Goal: Use online tool/utility: Use online tool/utility

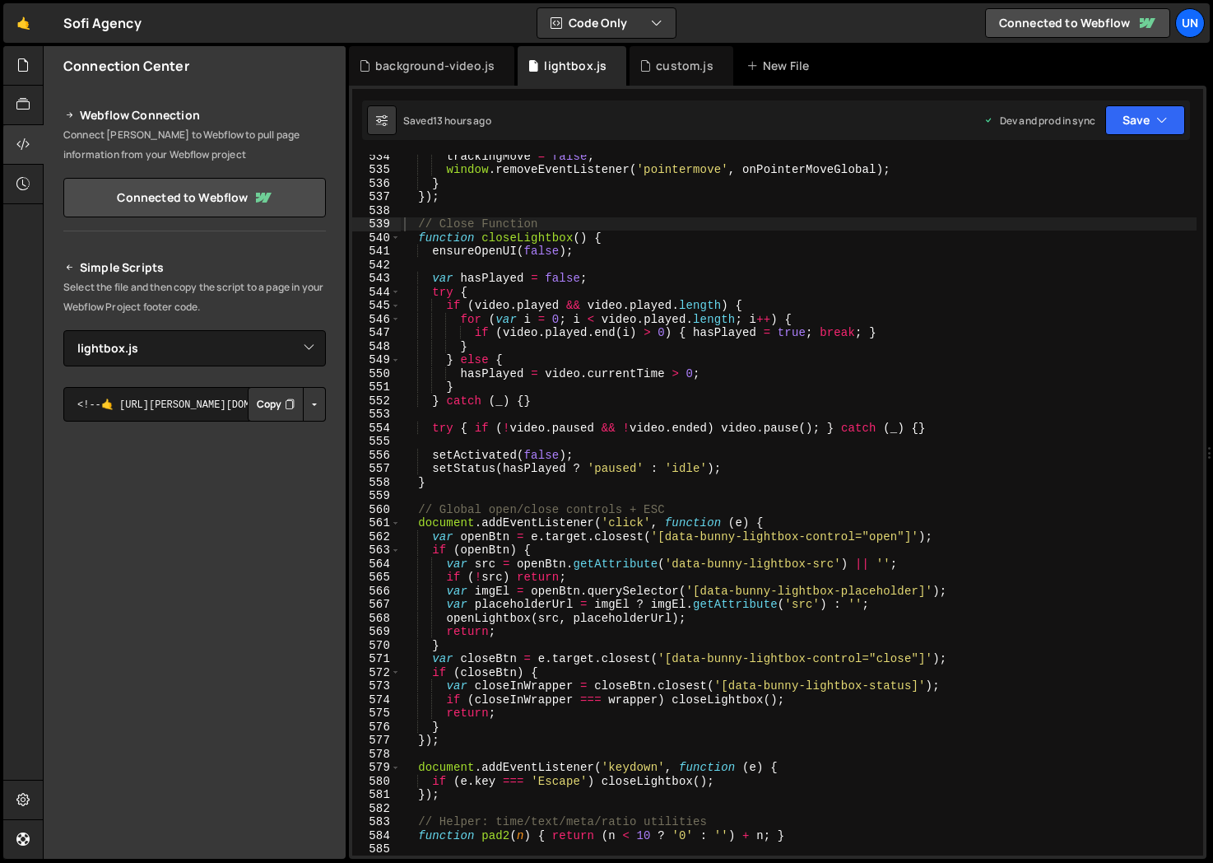
select select "48333"
click at [682, 61] on div "custom.js" at bounding box center [684, 66] width 57 height 16
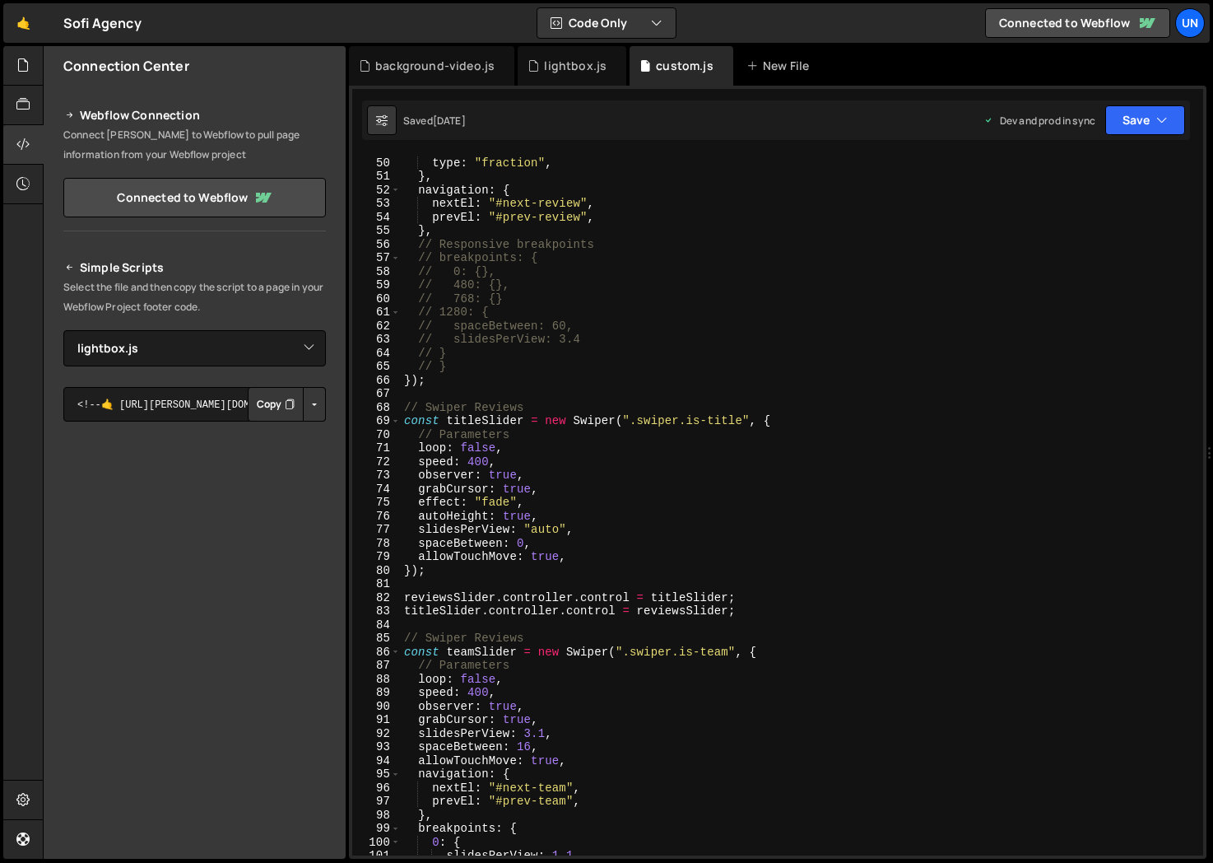
scroll to position [817, 0]
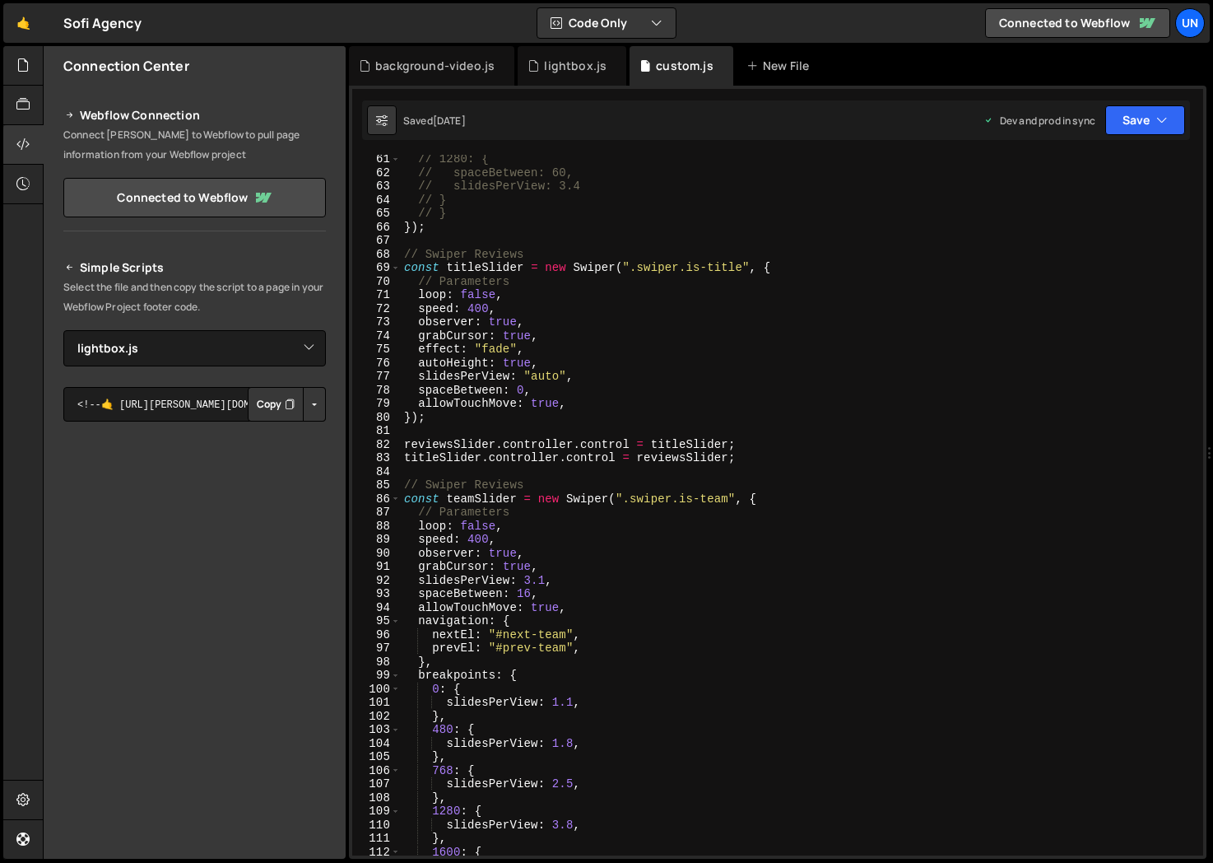
click at [475, 533] on div "// 1280: { // spaceBetween: 60, // slidesPerView: 3.4 // } // } }) ; // Swiper …" at bounding box center [950, 516] width 1099 height 728
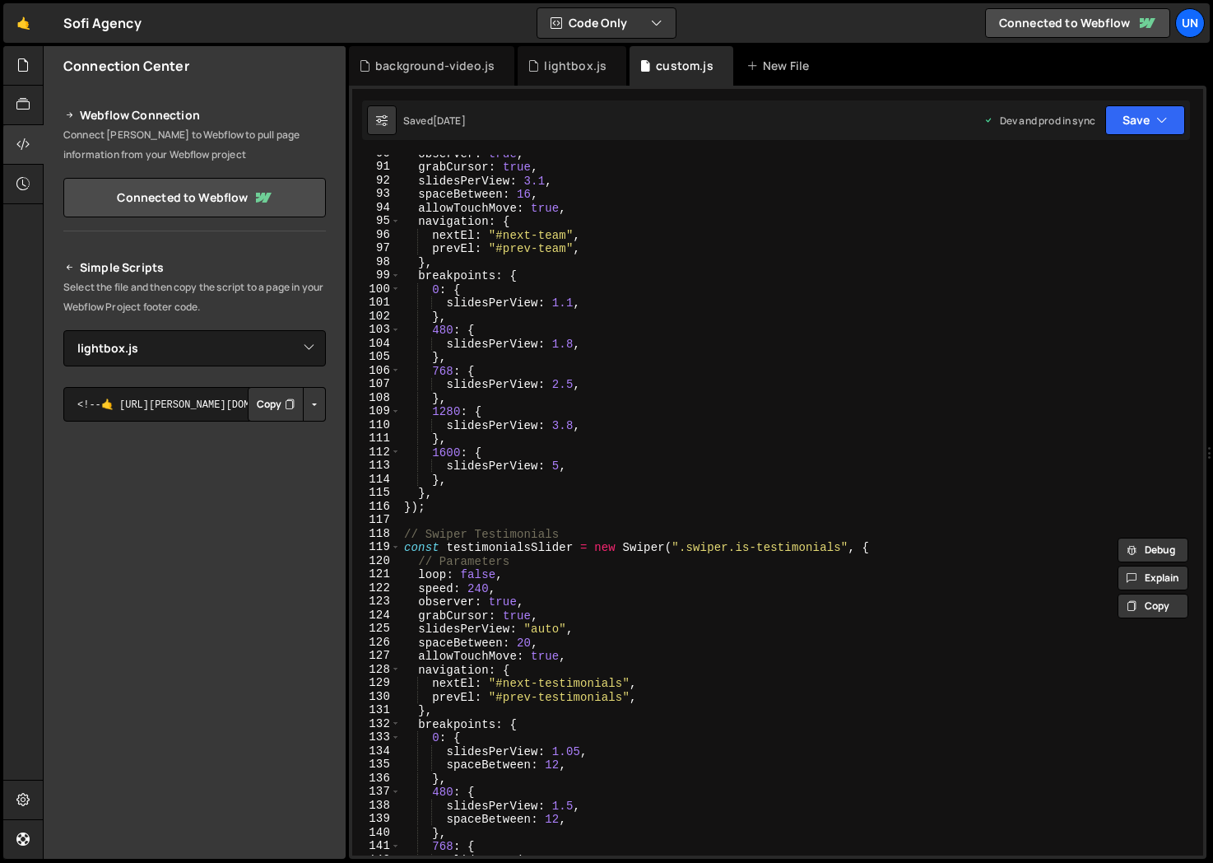
scroll to position [1217, 0]
click at [479, 588] on div "observer : true , grabCursor : true , slidesPerView : 3.1 , spaceBetween : 16 ,…" at bounding box center [950, 511] width 1099 height 728
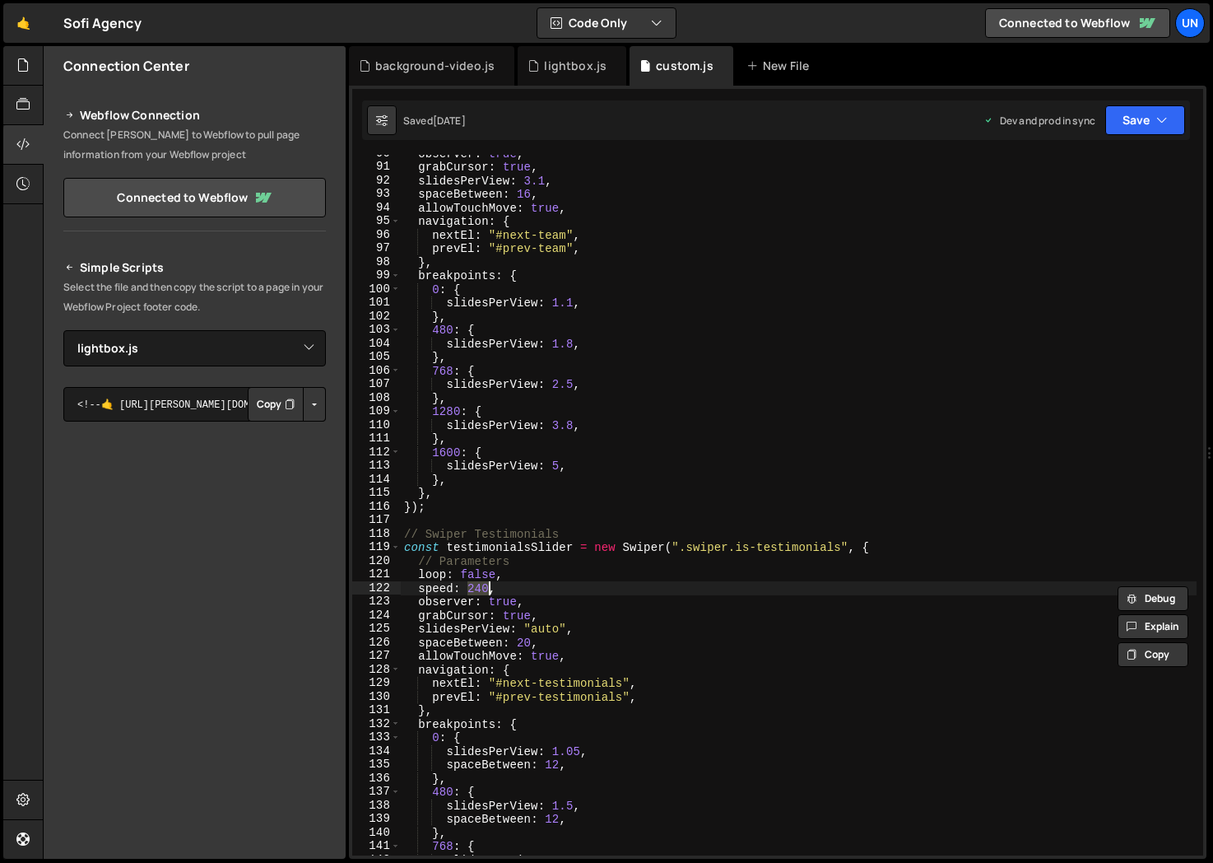
paste textarea "40"
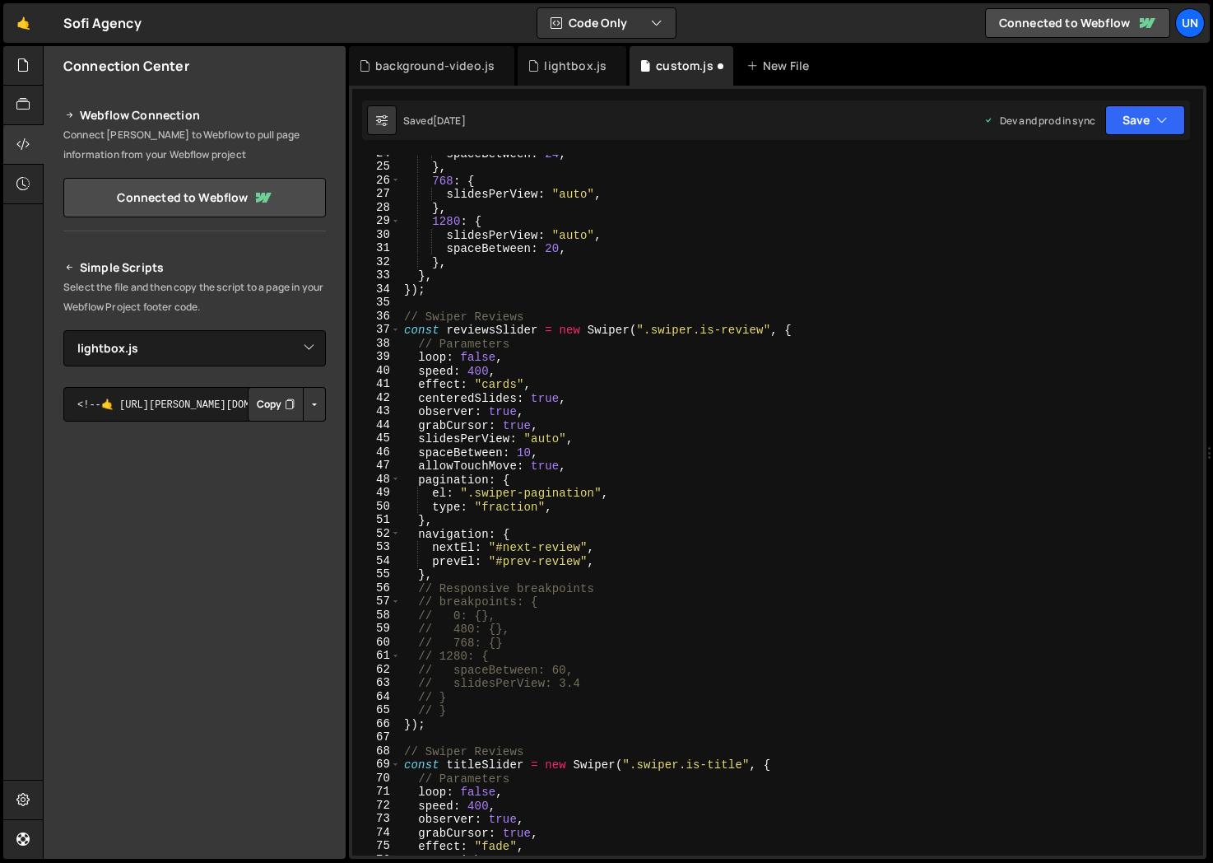
scroll to position [0, 0]
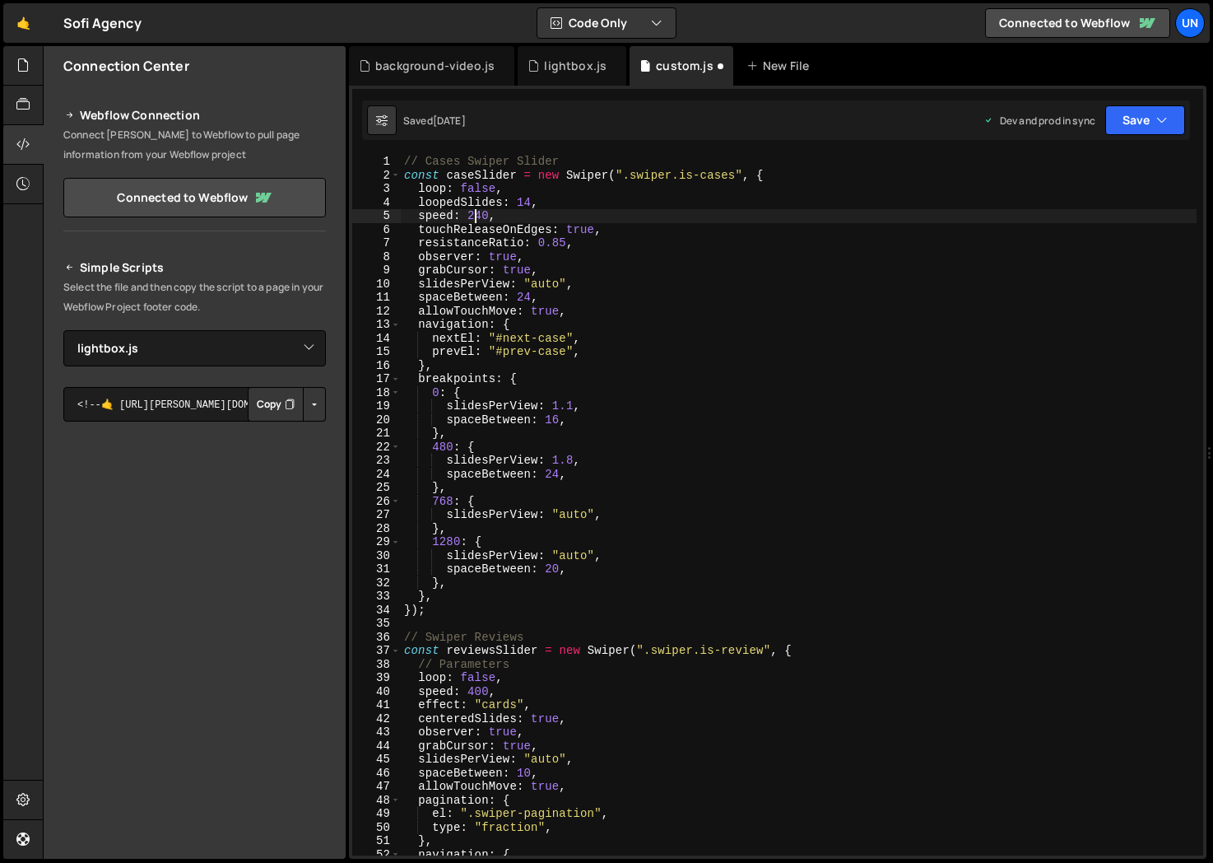
click at [476, 219] on div "// Cases Swiper Slider const caseSlider = new Swiper ( ".swiper.is-cases" , { l…" at bounding box center [950, 519] width 1099 height 728
paste textarea "40"
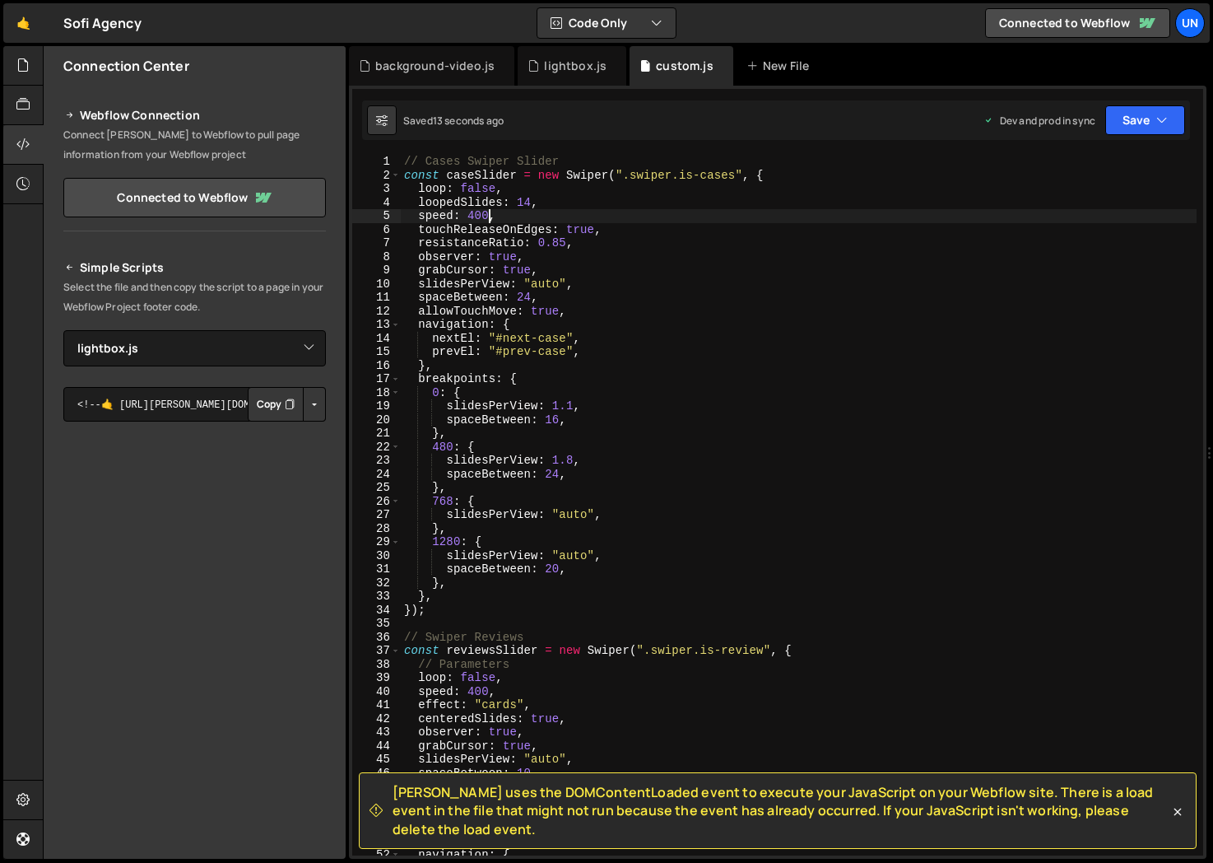
click at [615, 440] on div "// Cases Swiper Slider const caseSlider = new Swiper ( ".swiper.is-cases" , { l…" at bounding box center [950, 519] width 1099 height 728
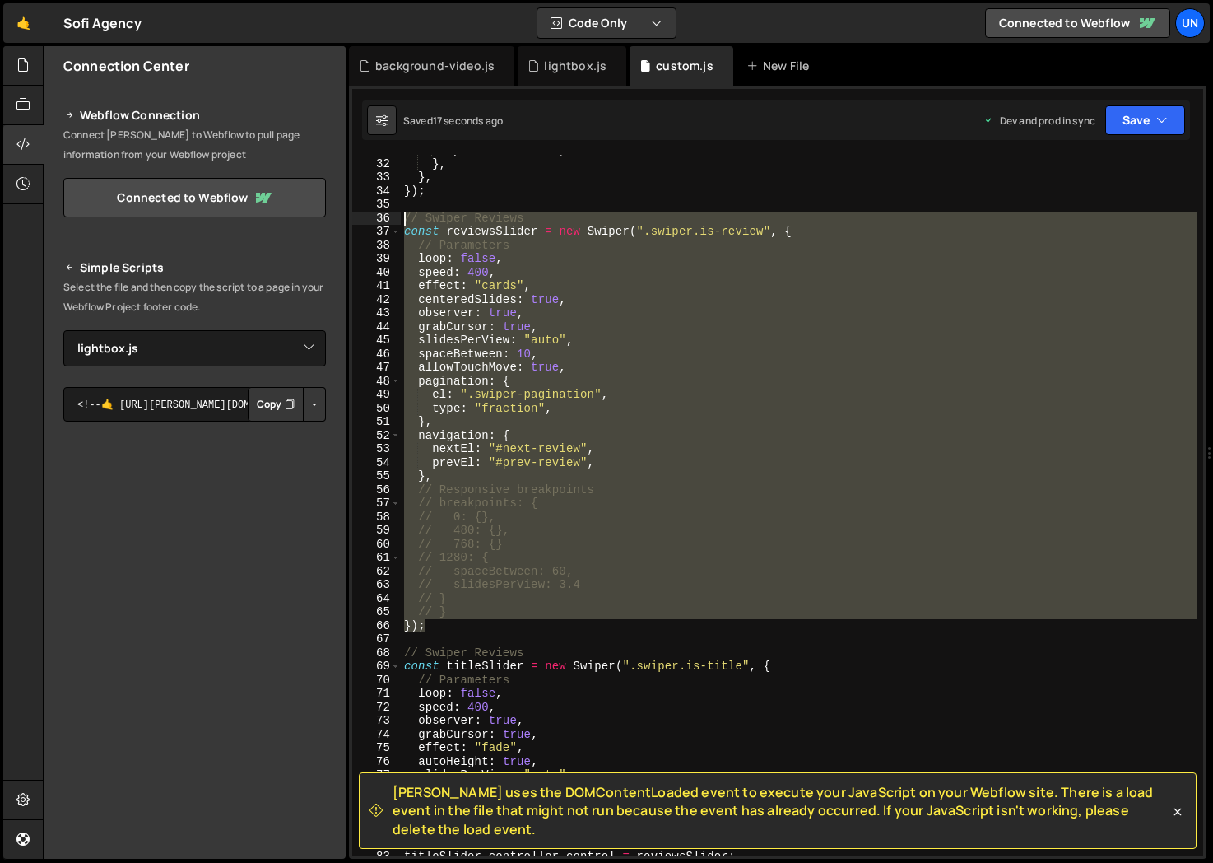
drag, startPoint x: 443, startPoint y: 627, endPoint x: 380, endPoint y: 216, distance: 416.3
click at [380, 216] on div "480: { 31 32 33 34 35 36 37 38 39 40 41 42 43 44 45 46 47 48 49 50 51 52 53 54 …" at bounding box center [777, 505] width 851 height 700
type textarea "// // Swiper Reviews // const reviewsSlider = new Swiper(".swiper.is-review", {"
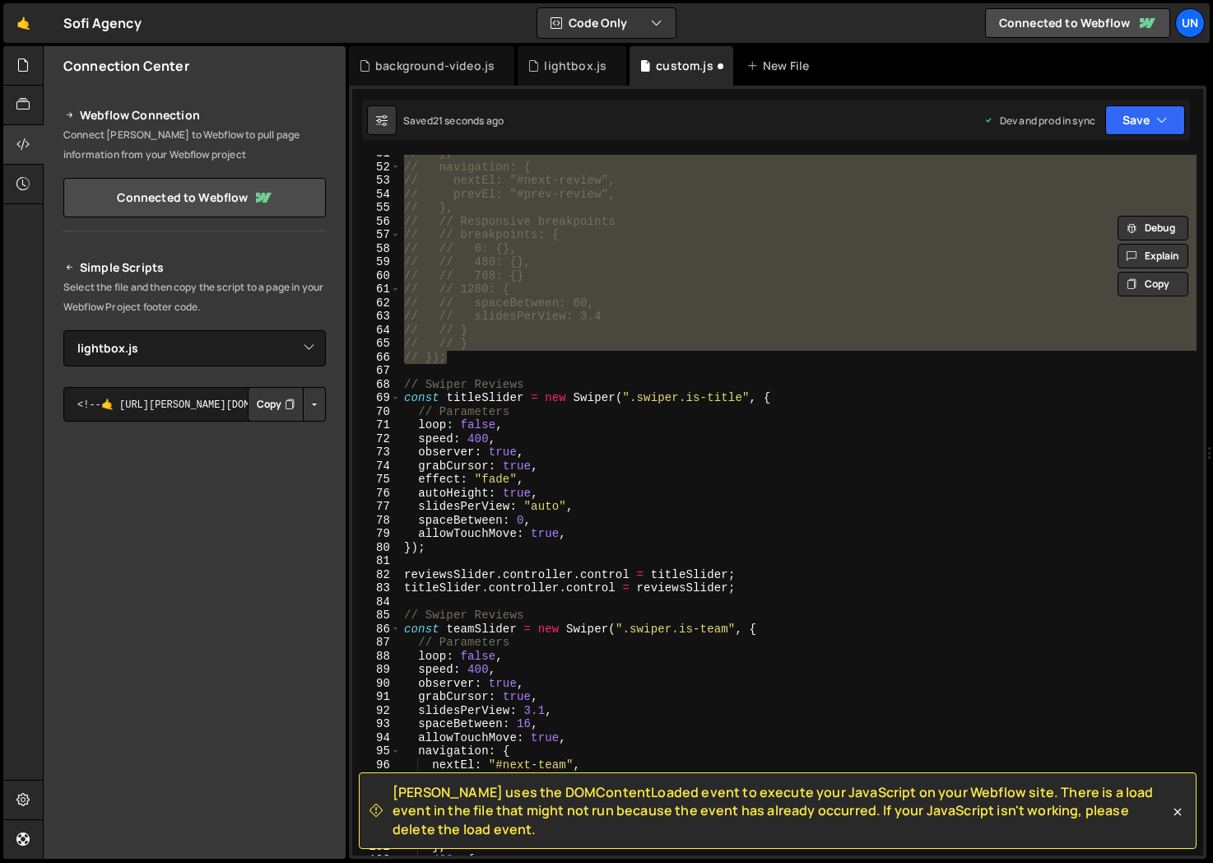
scroll to position [691, 0]
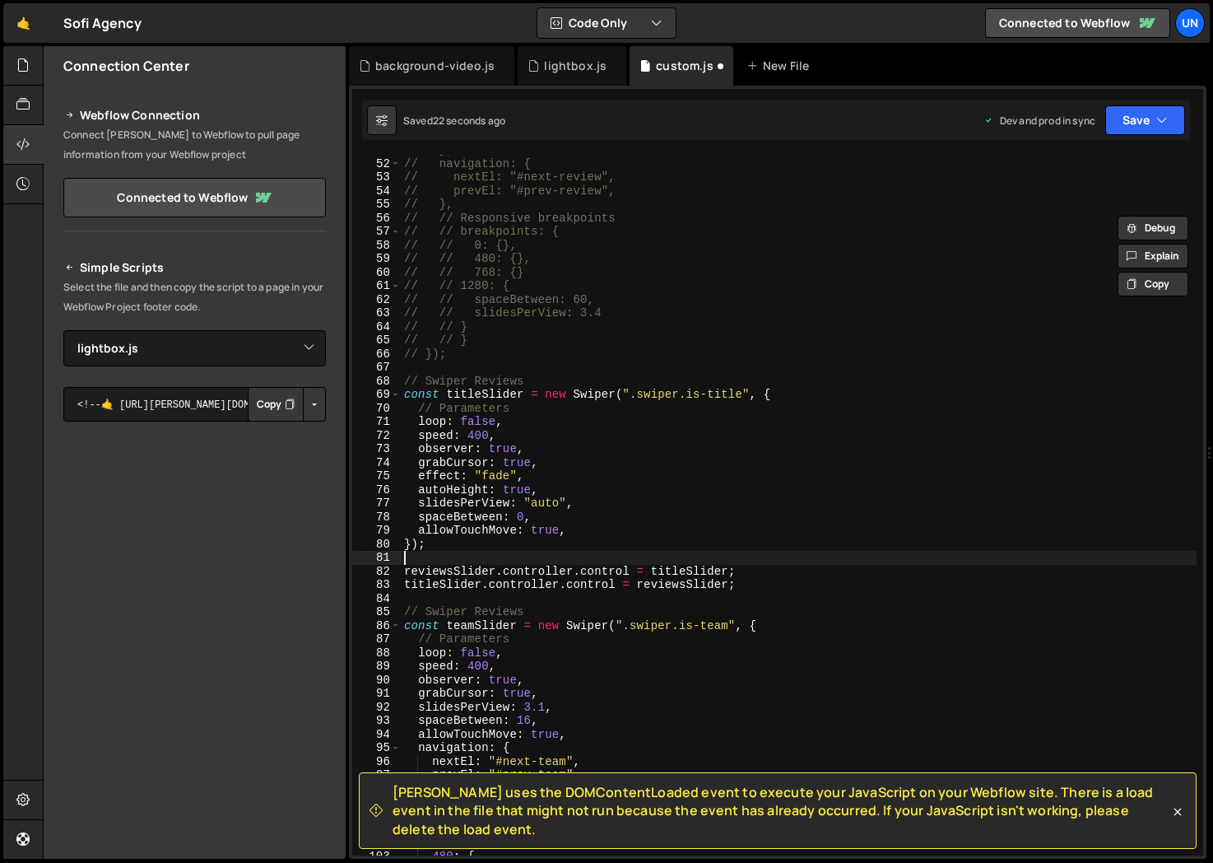
click at [424, 551] on div "// }, // navigation: { // nextEl: "#next-review", // prevEl: "#prev-review", //…" at bounding box center [950, 507] width 1099 height 728
drag, startPoint x: 770, startPoint y: 581, endPoint x: 610, endPoint y: 486, distance: 186.3
click at [654, 513] on div "// }, // navigation: { // nextEl: "#next-review", // prevEl: "#prev-review", //…" at bounding box center [950, 507] width 1099 height 728
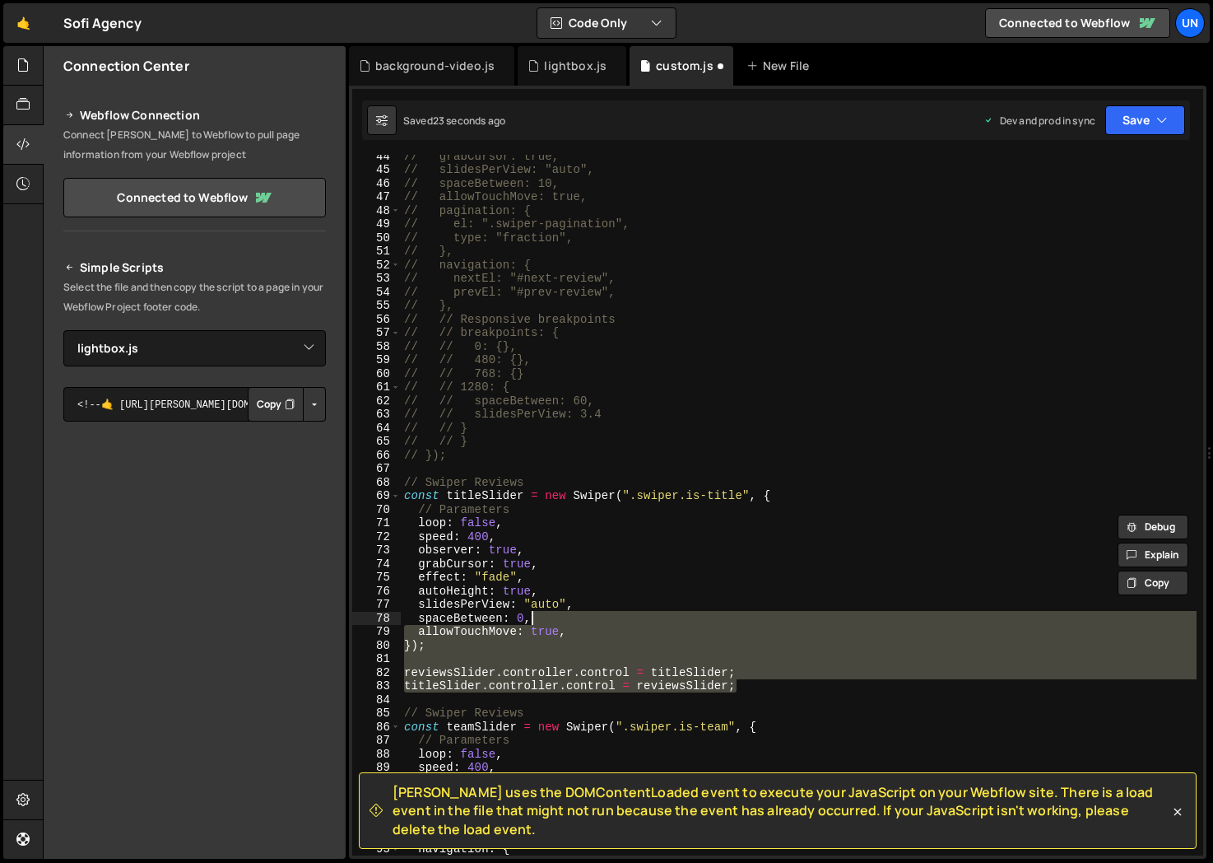
scroll to position [362, 0]
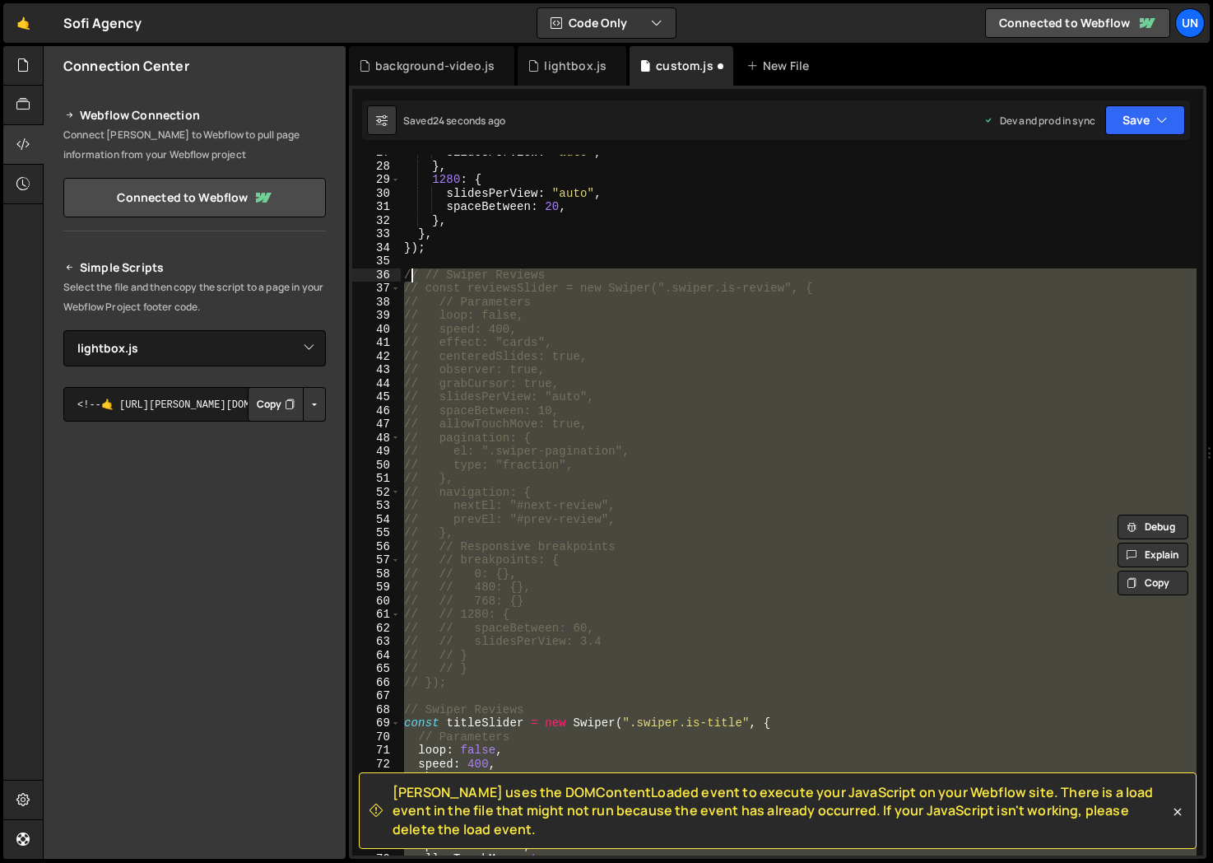
click at [406, 275] on div "slidesPerView : "auto" , } , 1280 : { slidesPerView : "auto" , spaceBetween : 2…" at bounding box center [950, 510] width 1099 height 728
type textarea "// // Swiper Reviews // const reviewsSlider = new Swiper(".swiper.is-review", {"
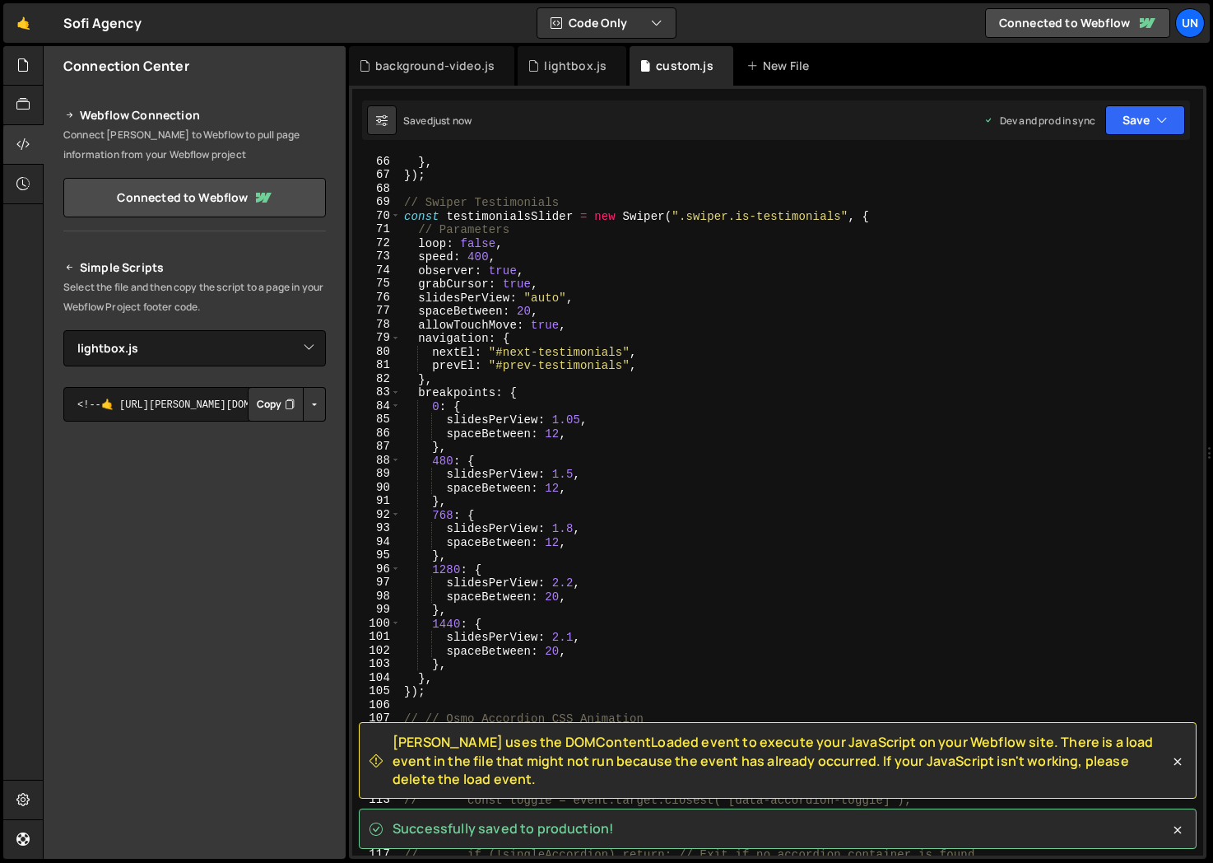
scroll to position [883, 0]
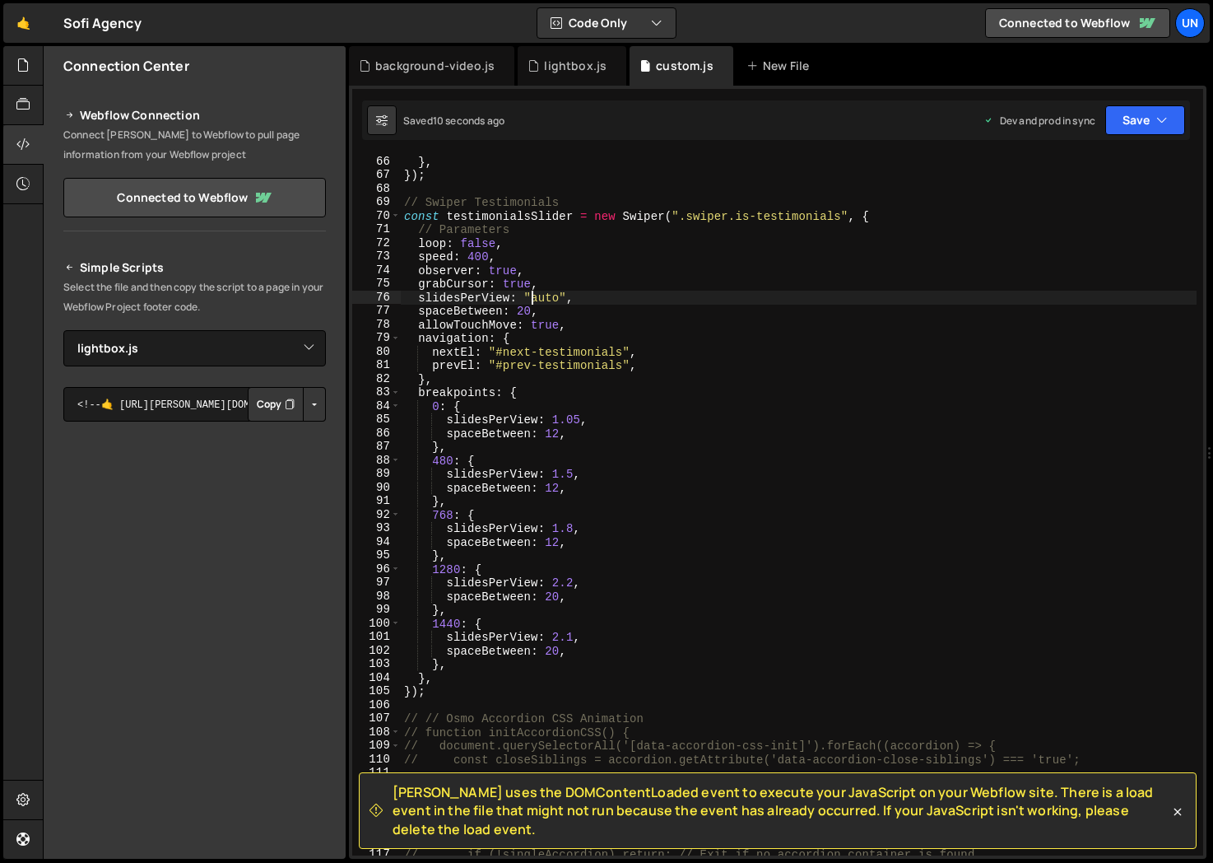
click at [530, 298] on div "} , }) ; // Swiper Testimonials const testimonialsSlider = new Swiper ( ".swipe…" at bounding box center [950, 519] width 1099 height 728
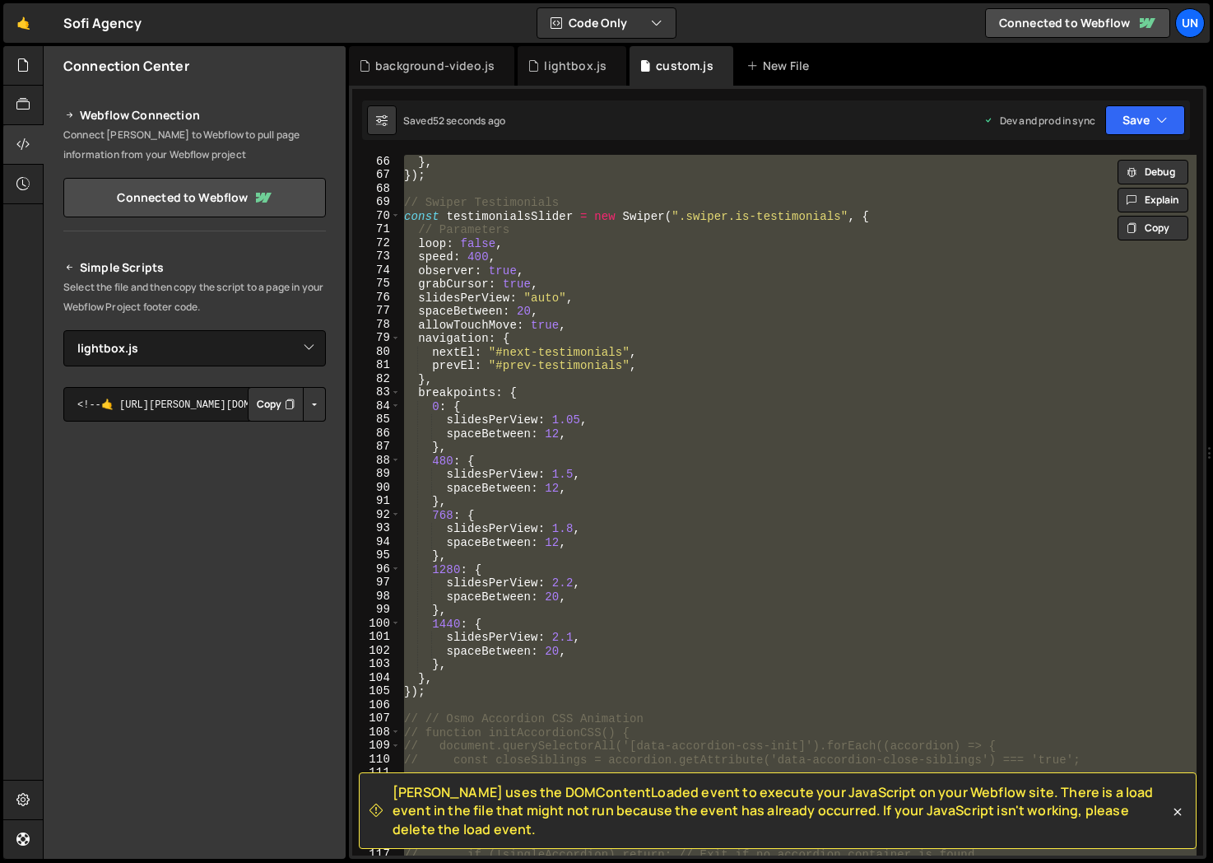
click at [638, 398] on div "} , }) ; // Swiper Testimonials const testimonialsSlider = new Swiper ( ".swipe…" at bounding box center [799, 505] width 796 height 700
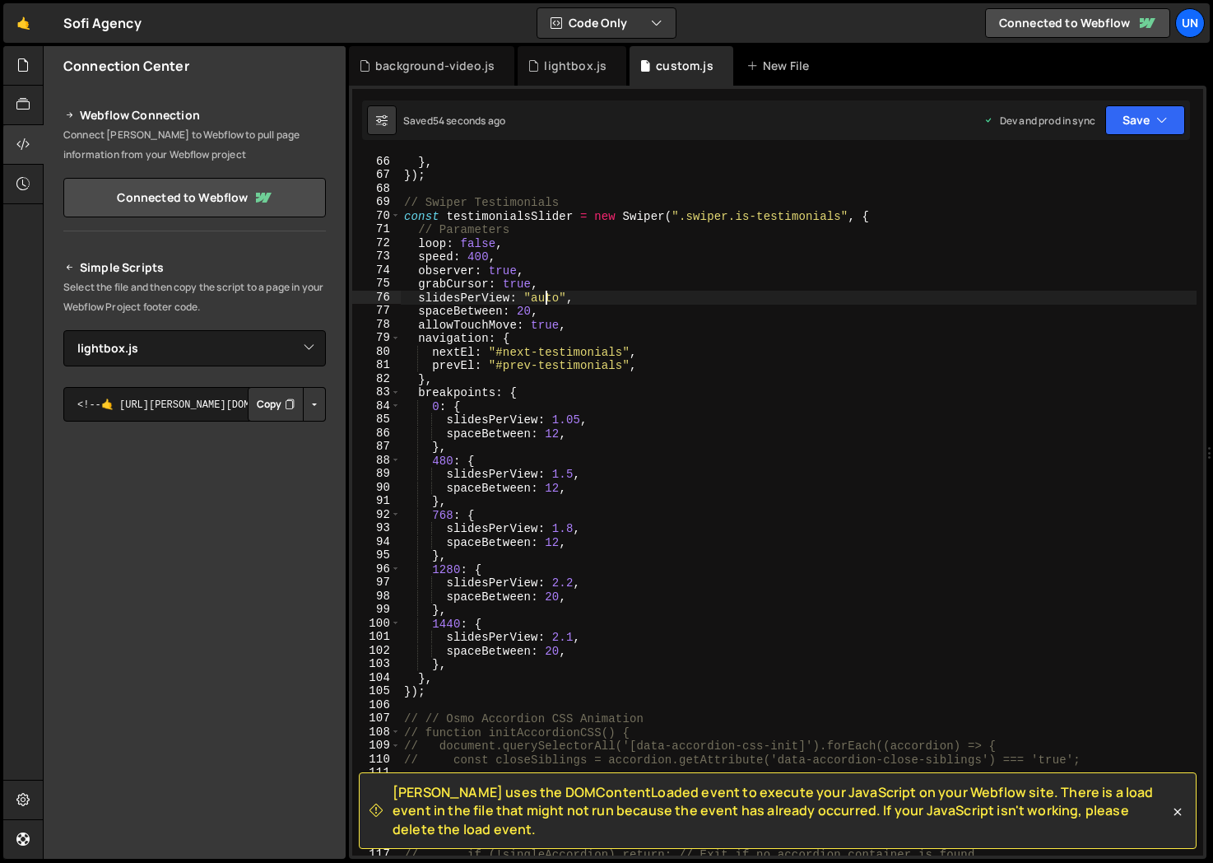
click at [547, 299] on div "} , }) ; // Swiper Testimonials const testimonialsSlider = new Swiper ( ".swipe…" at bounding box center [950, 519] width 1099 height 728
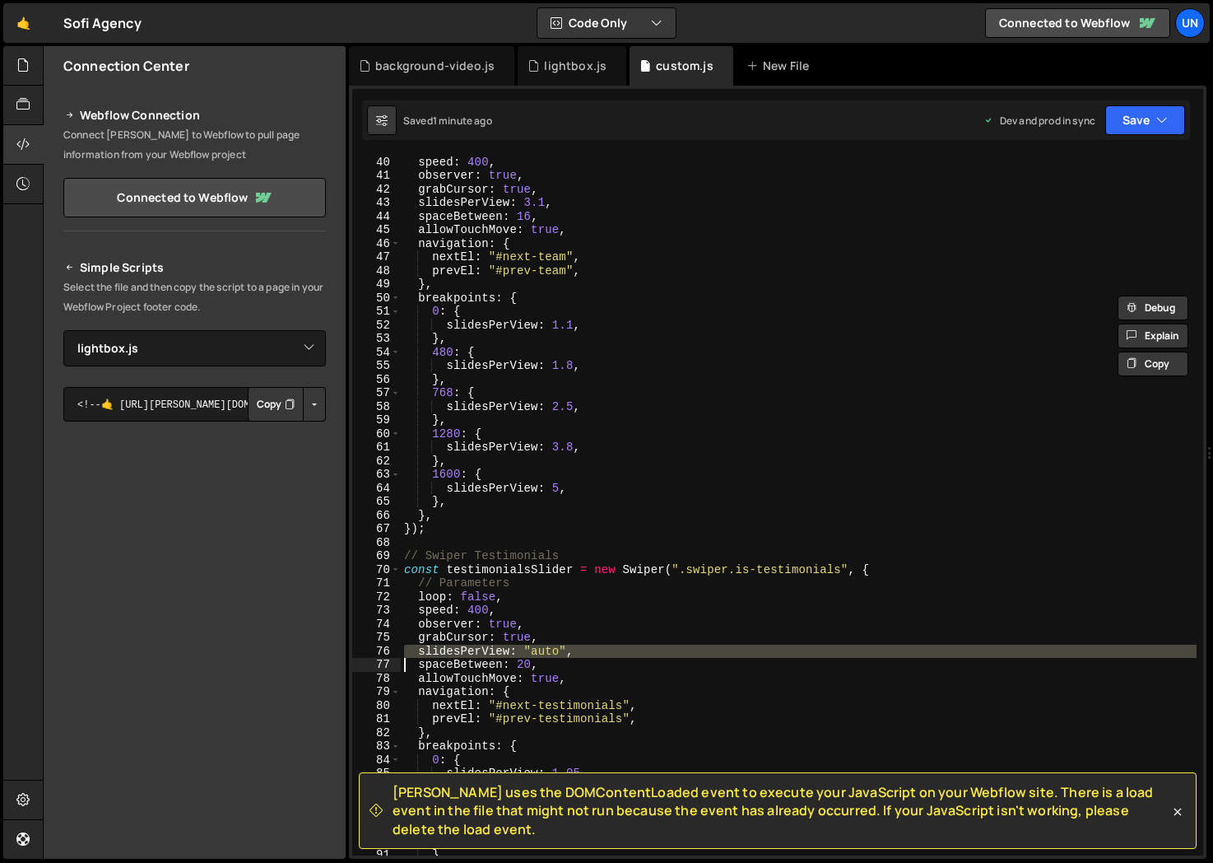
scroll to position [541, 0]
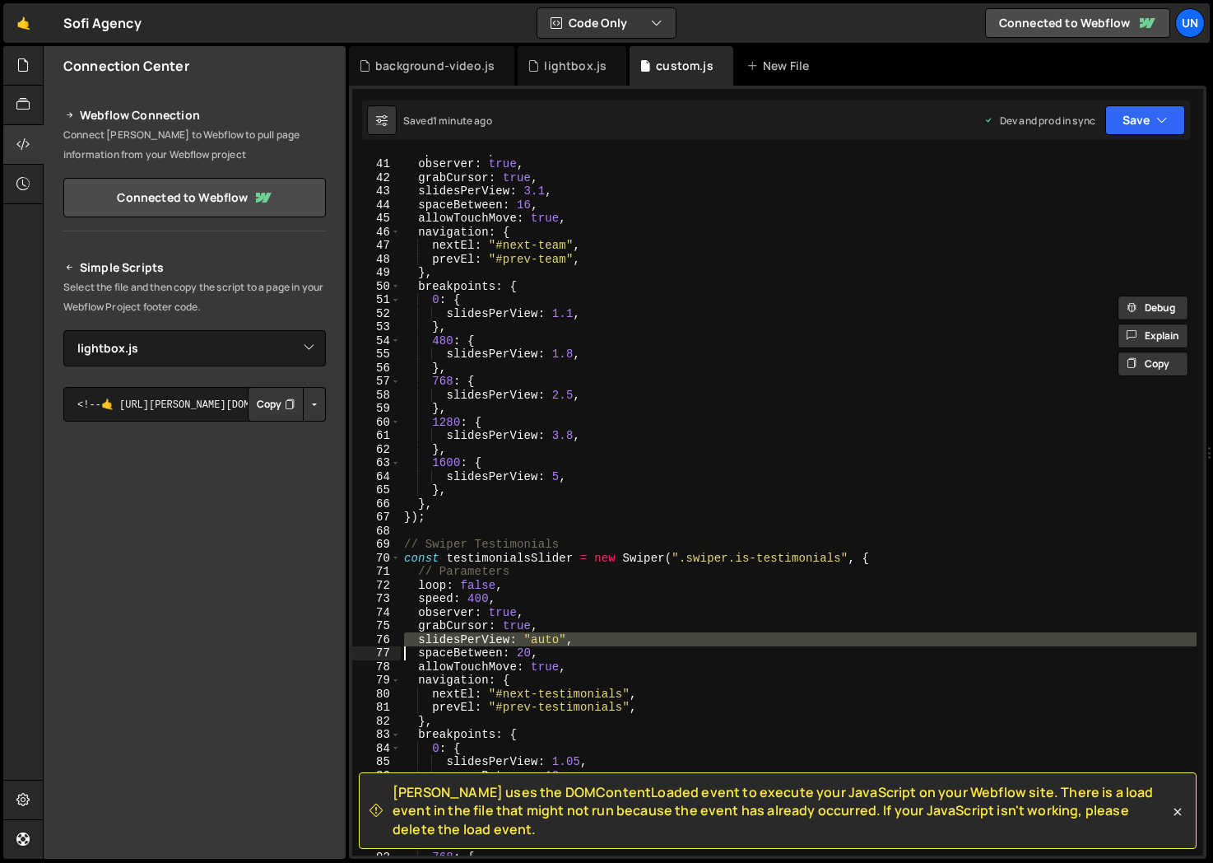
click at [532, 630] on div "speed : 400 , observer : true , grabCursor : true , slidesPerView : 3.1 , space…" at bounding box center [950, 507] width 1099 height 728
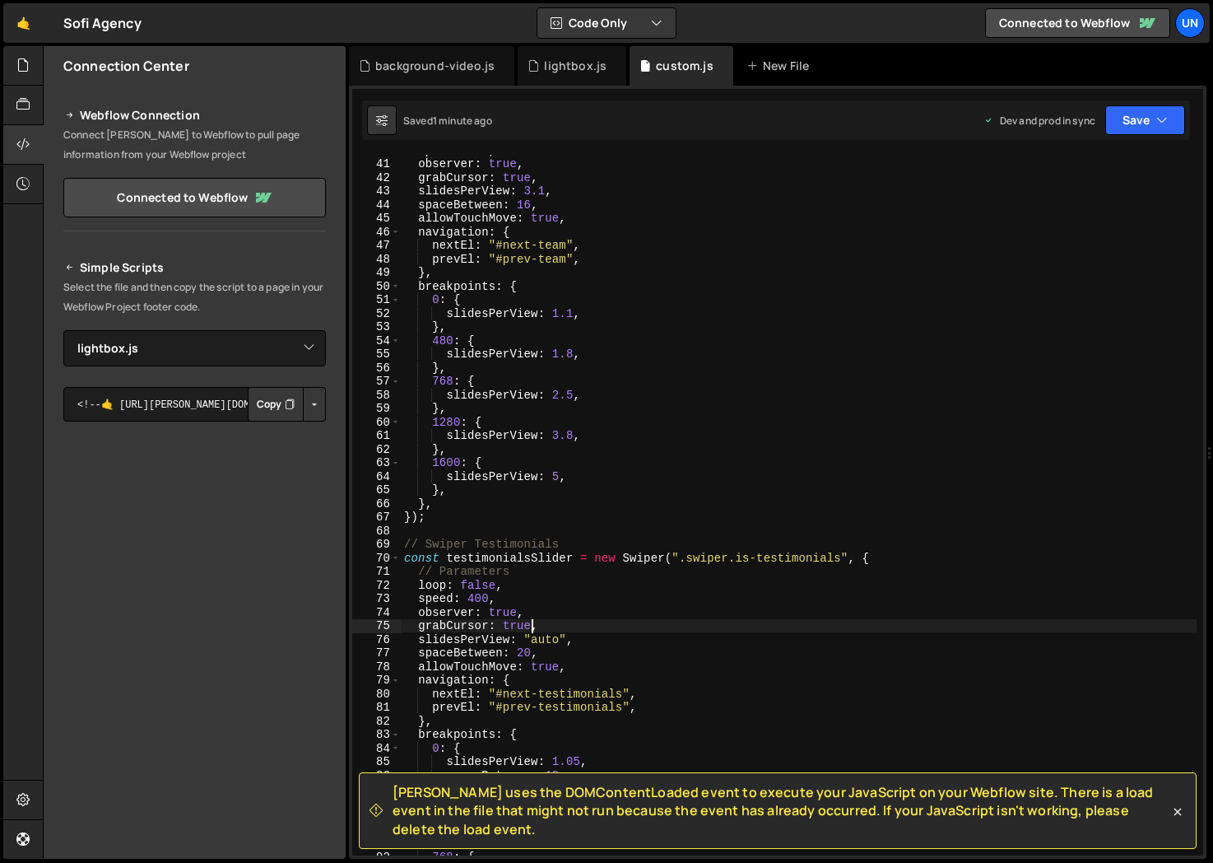
click at [505, 641] on div "speed : 400 , observer : true , grabCursor : true , slidesPerView : 3.1 , space…" at bounding box center [950, 507] width 1099 height 728
click at [505, 640] on div "speed : 400 , observer : true , grabCursor : true , slidesPerView : 3.1 , space…" at bounding box center [950, 507] width 1099 height 728
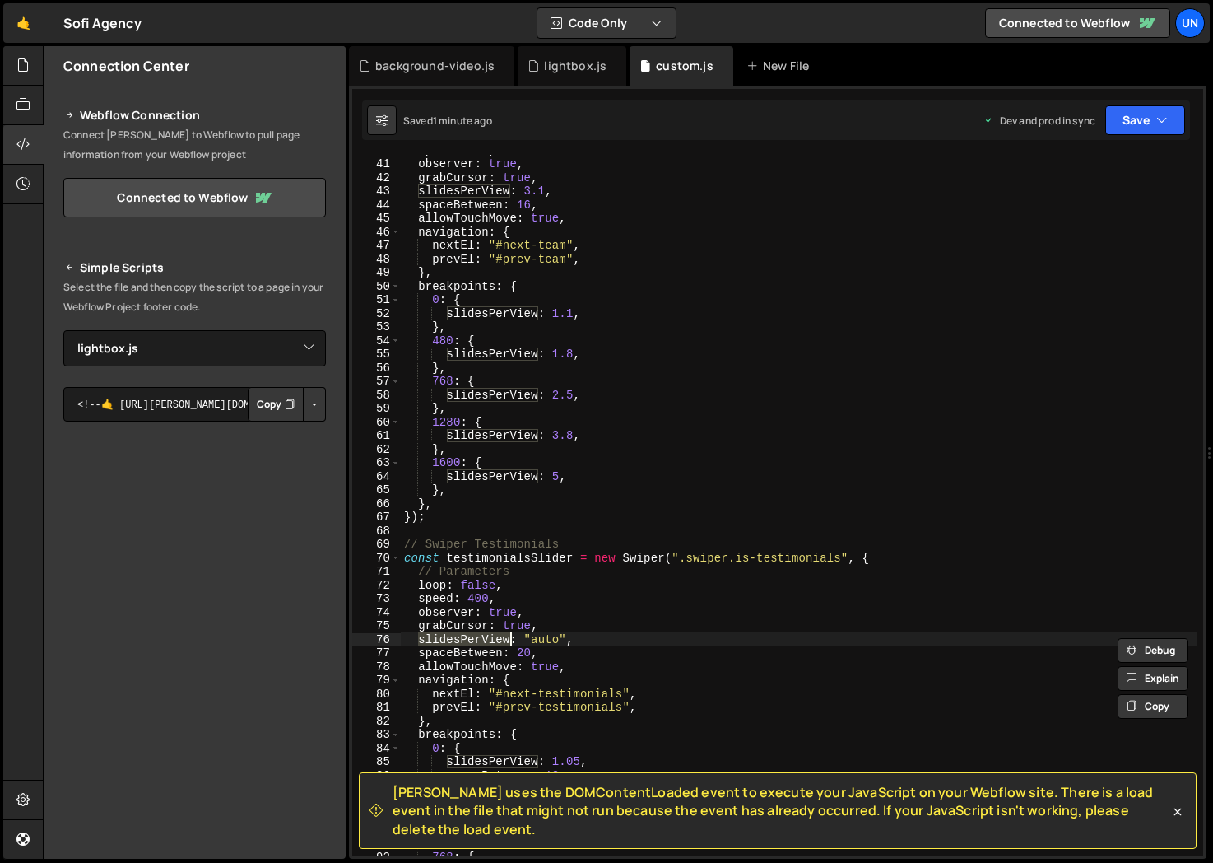
click at [505, 640] on div "speed : 400 , observer : true , grabCursor : true , slidesPerView : 3.1 , space…" at bounding box center [950, 507] width 1099 height 728
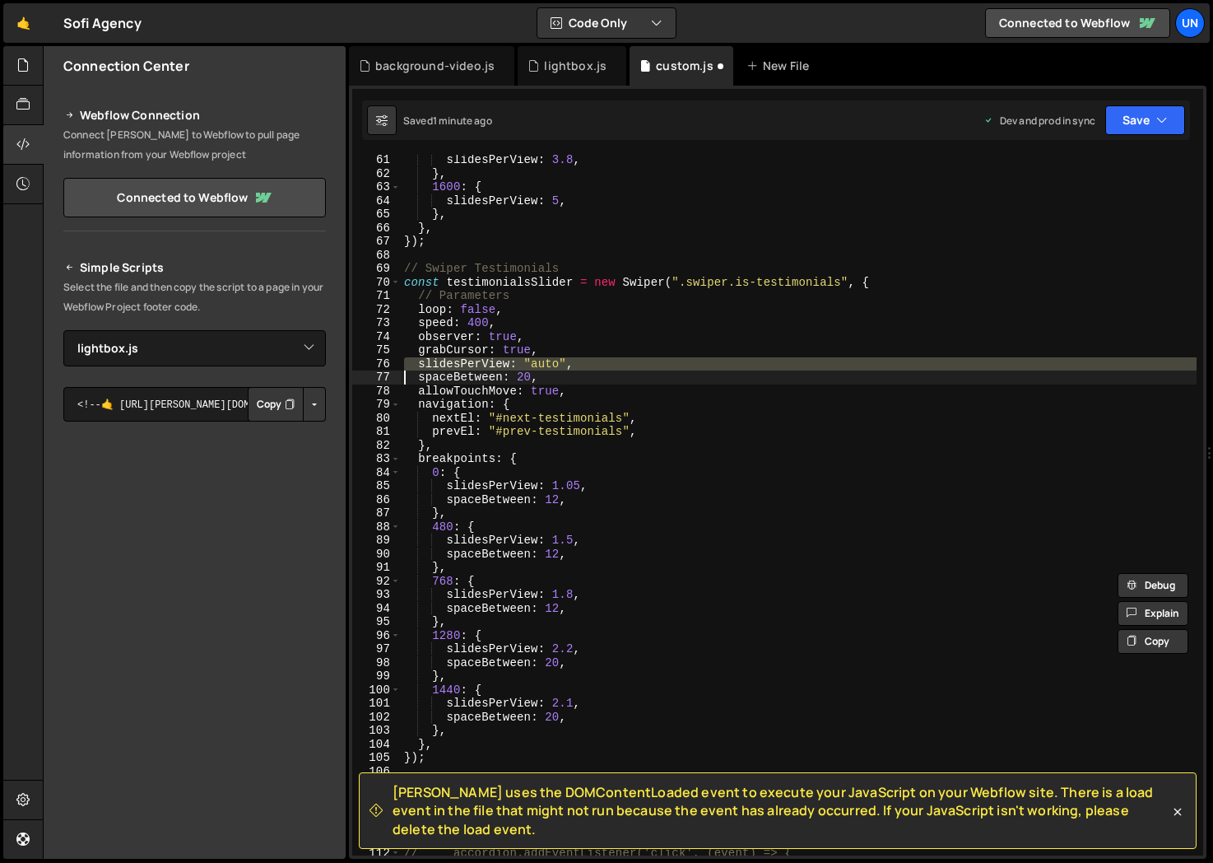
scroll to position [816, 0]
click at [575, 475] on div "slidesPerView : 3.8 , } , 1600 : { slidesPerView : 5 , } , } , }) ; // Swiper T…" at bounding box center [950, 517] width 1099 height 728
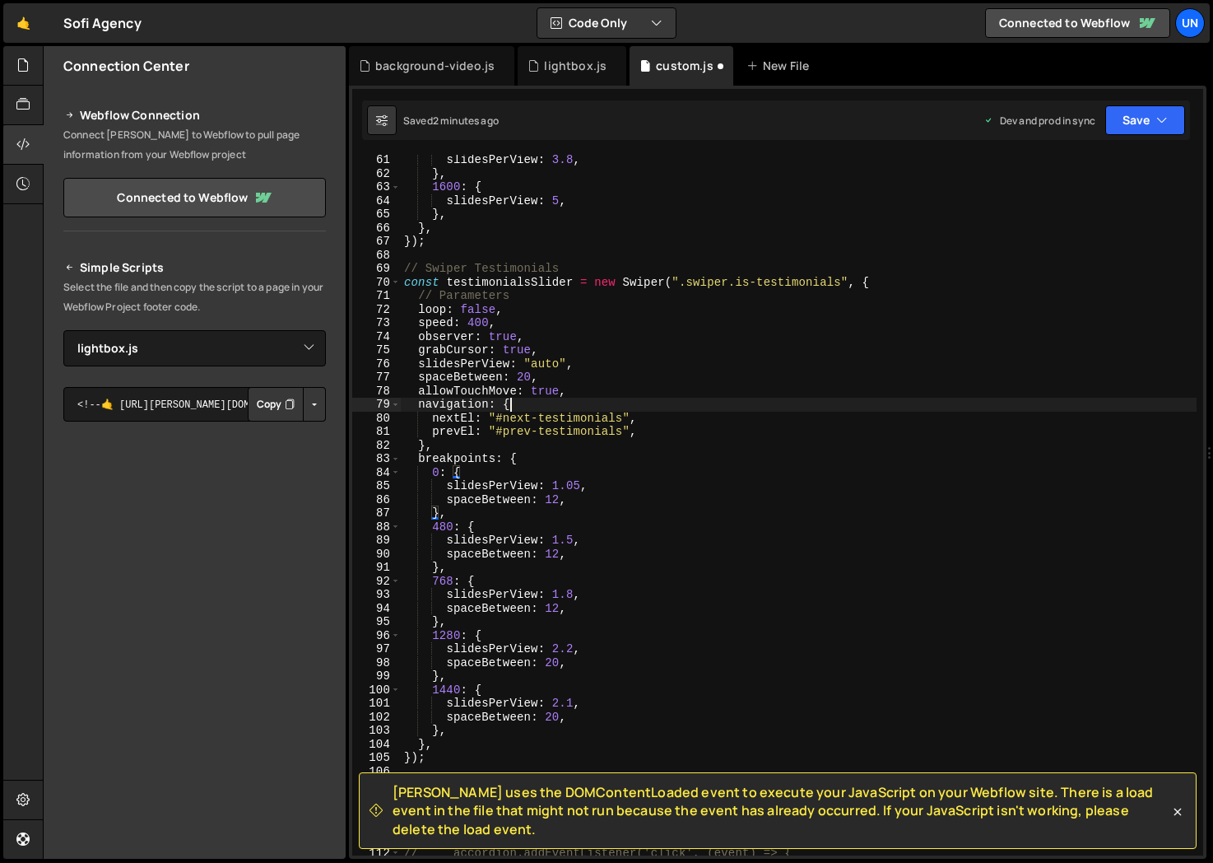
click at [535, 399] on div "slidesPerView : 3.8 , } , 1600 : { slidesPerView : 5 , } , } , }) ; // Swiper T…" at bounding box center [950, 517] width 1099 height 728
drag, startPoint x: 511, startPoint y: 388, endPoint x: 366, endPoint y: 386, distance: 144.9
click at [366, 386] on div "navigation: { 61 62 63 64 65 66 67 68 69 70 71 72 73 74 75 76 77 78 79 80 81 82…" at bounding box center [777, 505] width 851 height 700
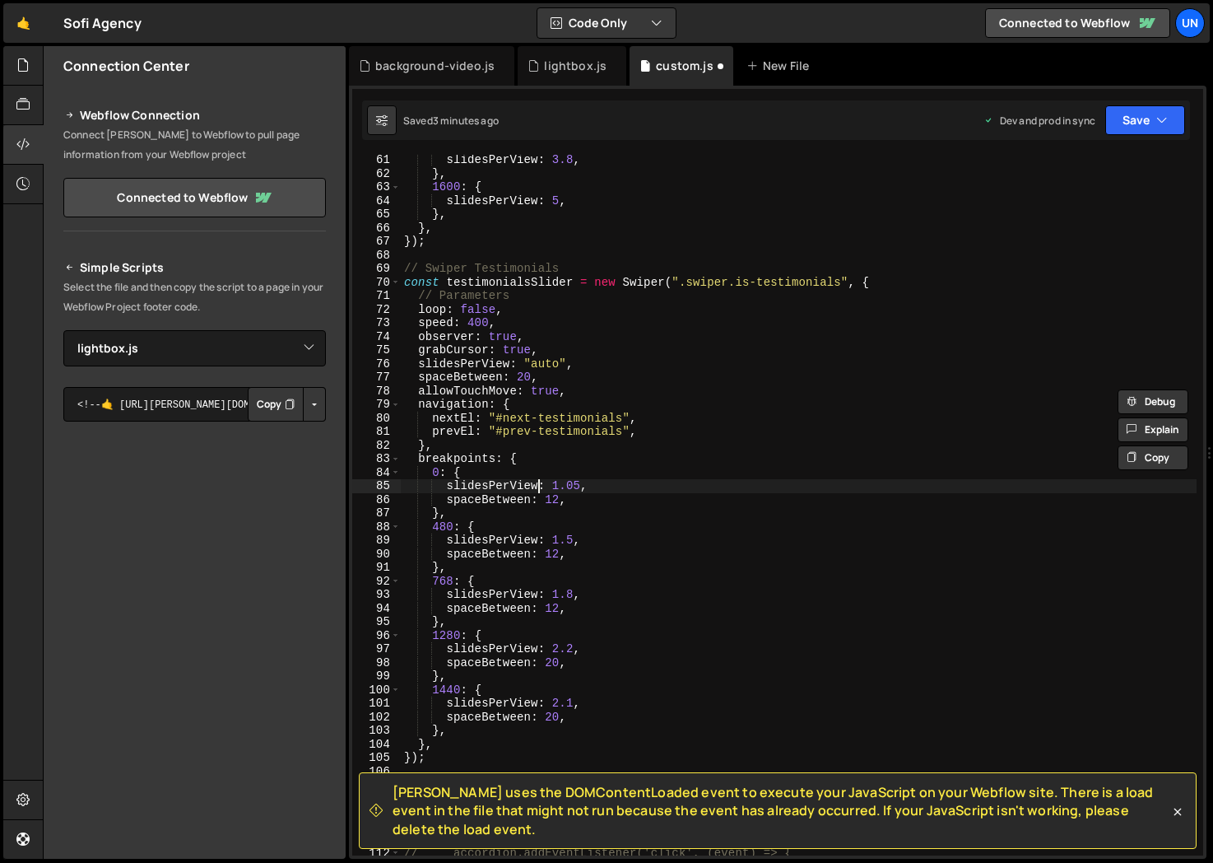
click at [538, 487] on div "slidesPerView : 3.8 , } , 1600 : { slidesPerView : 5 , } , } , }) ; // Swiper T…" at bounding box center [950, 517] width 1099 height 728
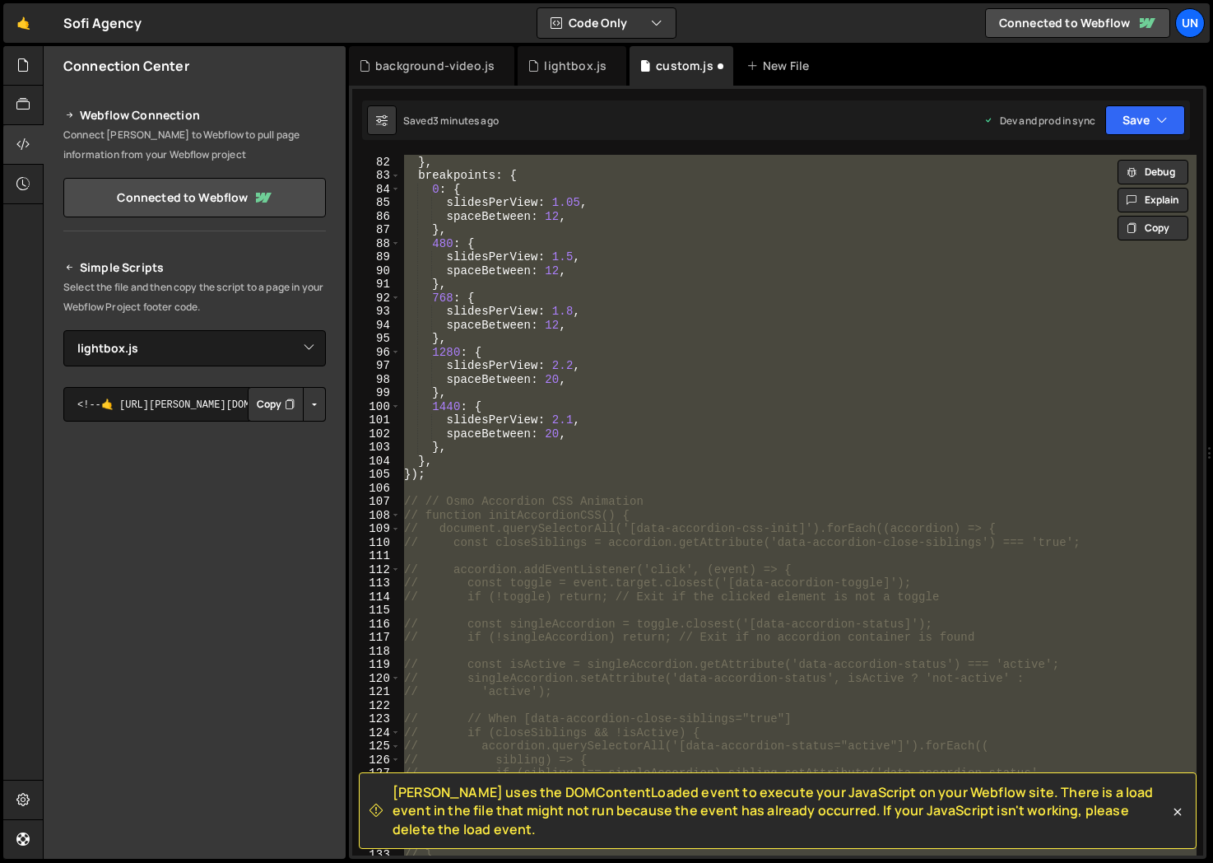
scroll to position [1100, 0]
click at [530, 469] on div "prevEl : "#prev-testimonials" , } , breakpoints : { 0 : { slidesPerView : 1.05 …" at bounding box center [799, 505] width 796 height 700
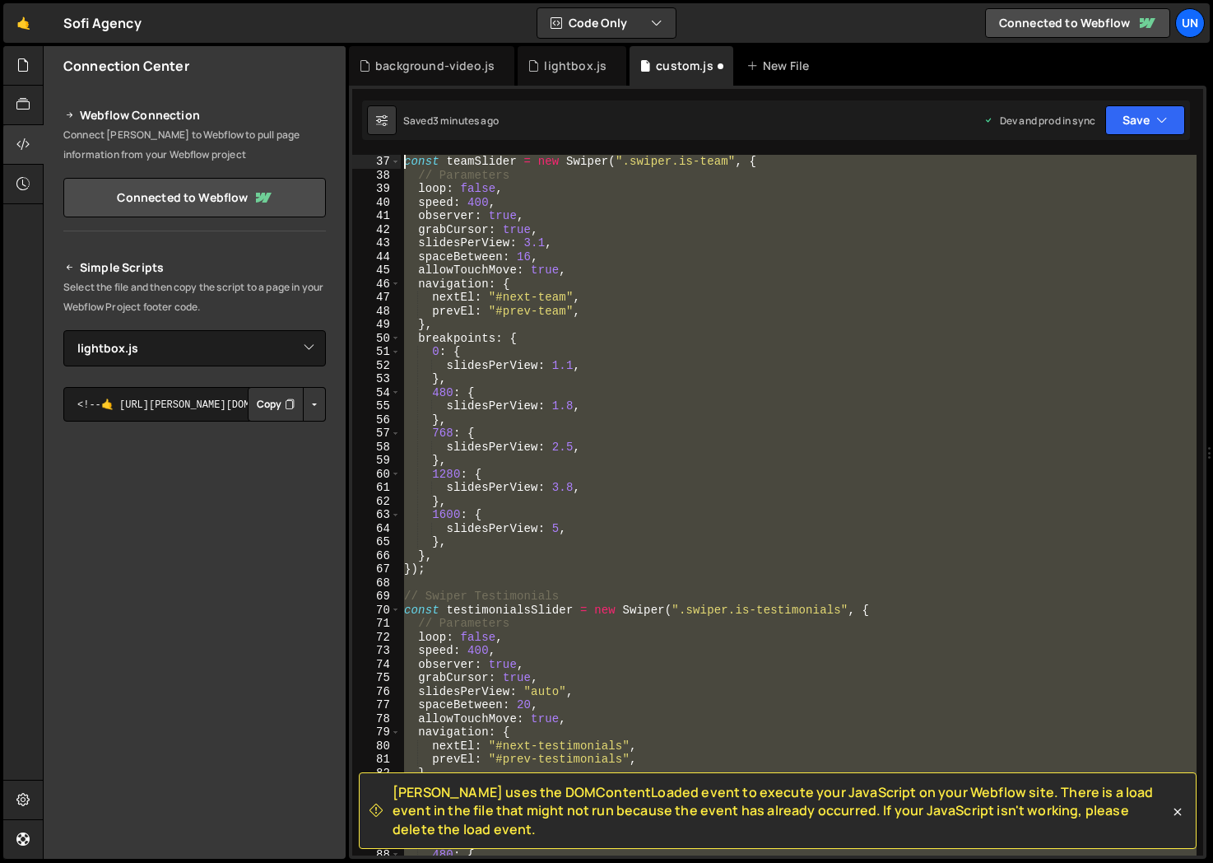
scroll to position [0, 0]
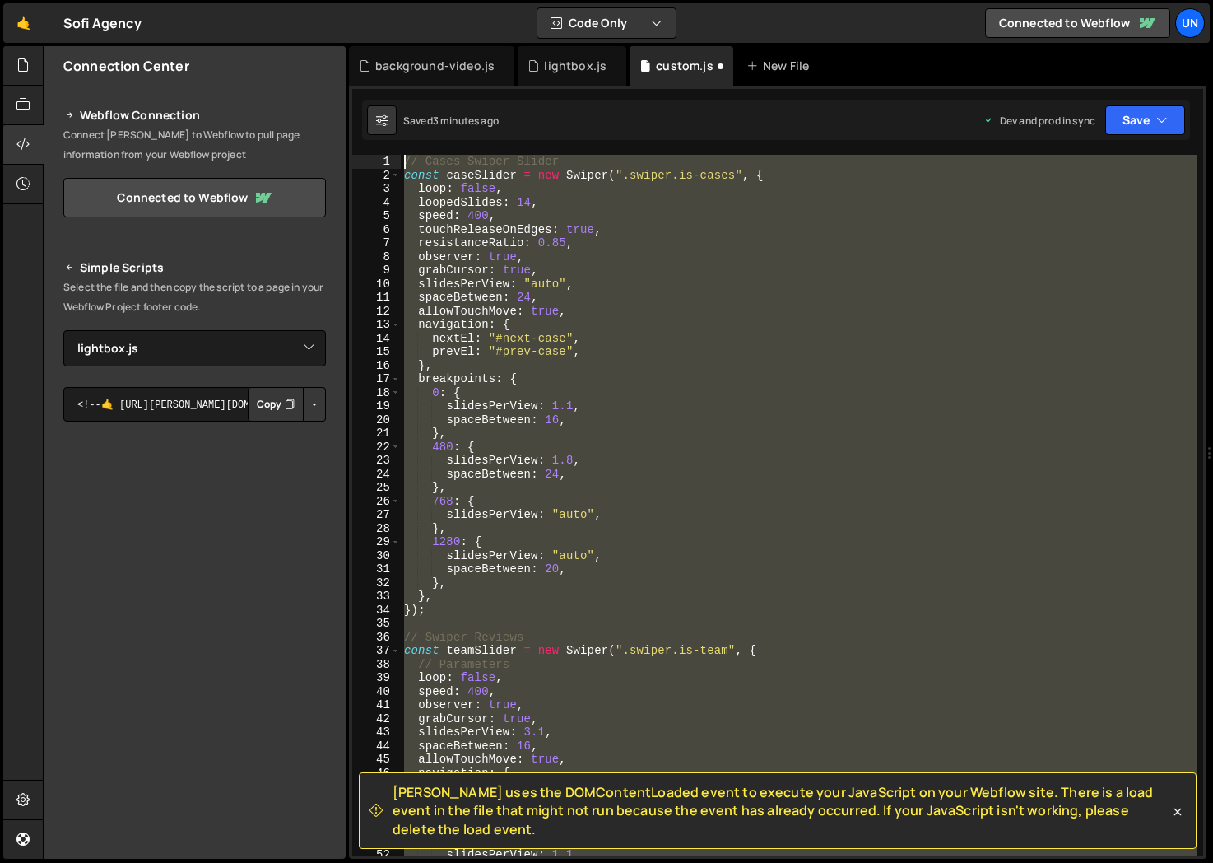
drag, startPoint x: 442, startPoint y: 469, endPoint x: 366, endPoint y: 31, distance: 444.4
click at [366, 31] on div "Hold on a sec... Are you certain you wish to leave this page? Any changes you'v…" at bounding box center [606, 431] width 1213 height 863
type textarea "// Cases Swiper Slider const caseSlider = new Swiper(".swiper.is-cases", {"
paste textarea
